Goal: Transaction & Acquisition: Purchase product/service

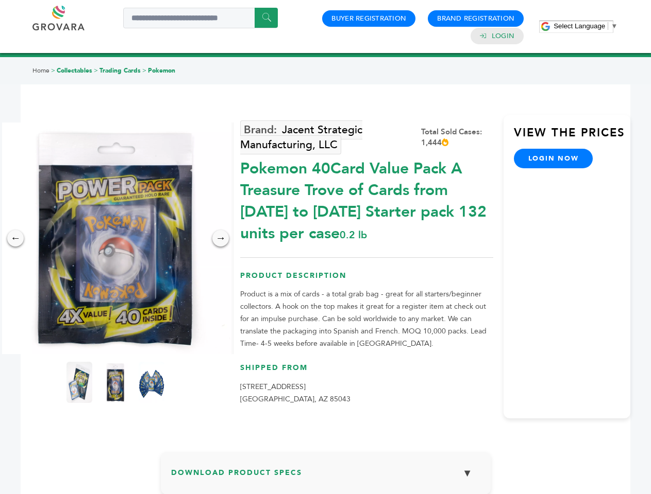
click at [585, 26] on span "Select Language" at bounding box center [579, 26] width 52 height 8
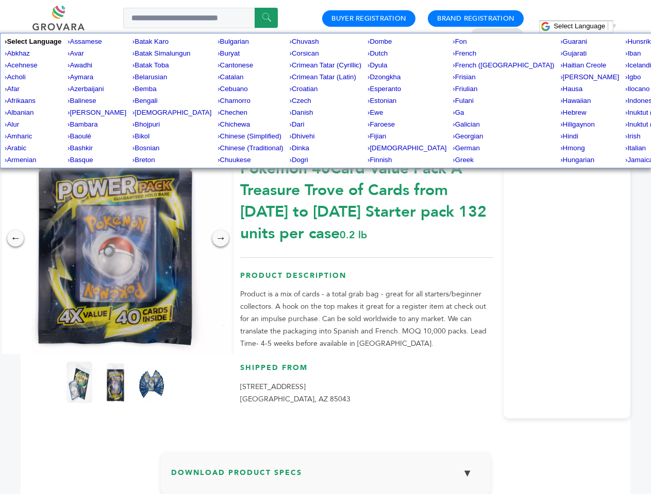
click at [115, 238] on img at bounding box center [115, 239] width 232 height 232
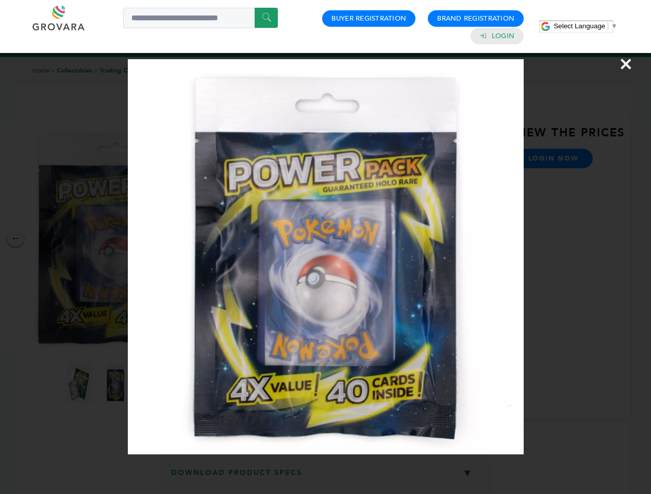
click at [15, 238] on div "×" at bounding box center [325, 247] width 651 height 494
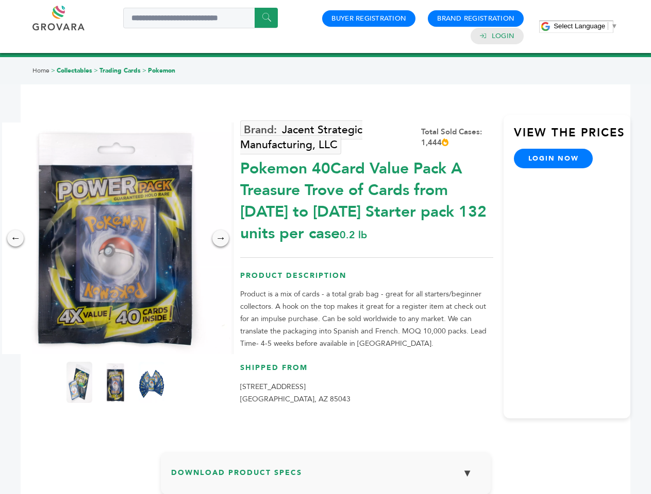
click at [220, 238] on div "→" at bounding box center [220, 238] width 16 height 16
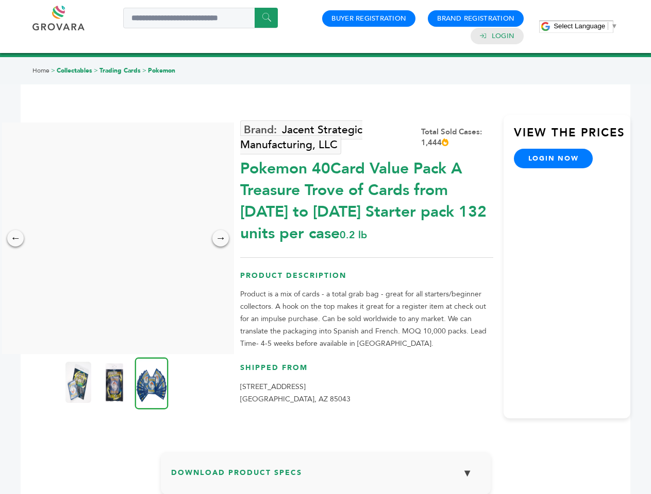
click at [79, 383] on img at bounding box center [78, 382] width 26 height 41
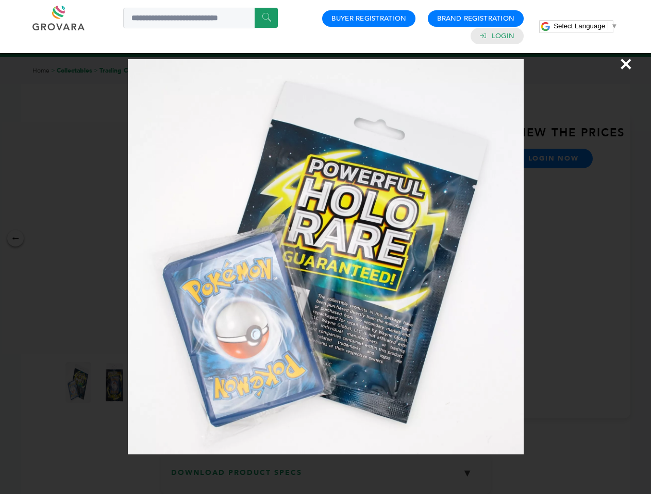
click at [115, 383] on div "×" at bounding box center [325, 247] width 651 height 494
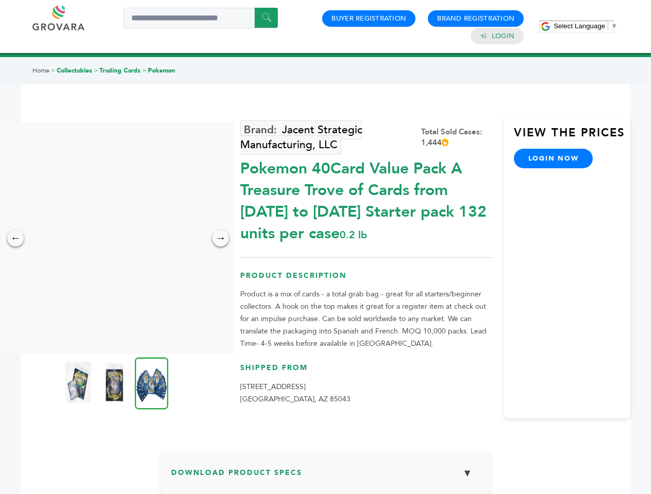
click at [151, 383] on img at bounding box center [151, 383] width 33 height 52
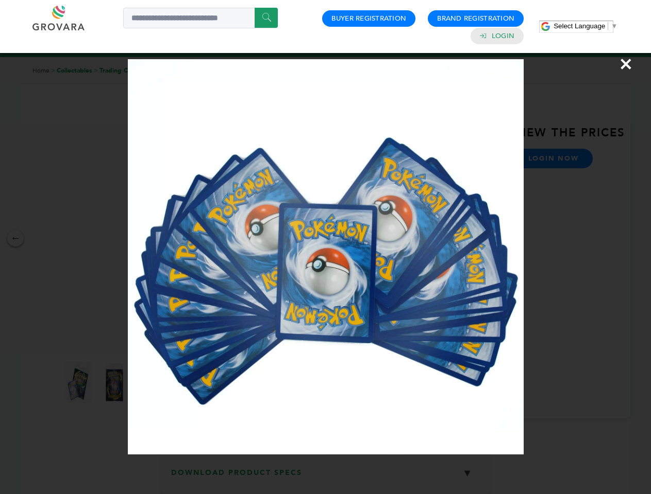
click at [326, 477] on div "×" at bounding box center [325, 247] width 651 height 494
